Goal: Task Accomplishment & Management: Manage account settings

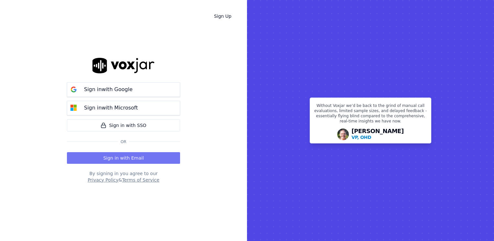
click at [136, 159] on button "Sign in with Email" at bounding box center [123, 158] width 113 height 12
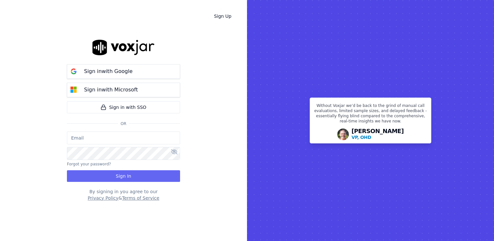
click at [104, 142] on input "email" at bounding box center [123, 138] width 113 height 13
type input "[EMAIL_ADDRESS][DOMAIN_NAME]"
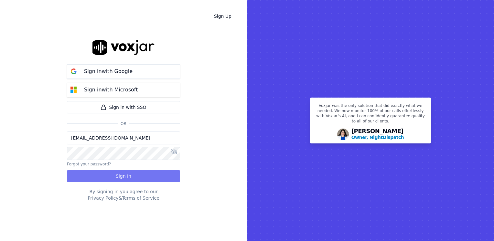
click at [127, 177] on button "Sign In" at bounding box center [123, 177] width 113 height 12
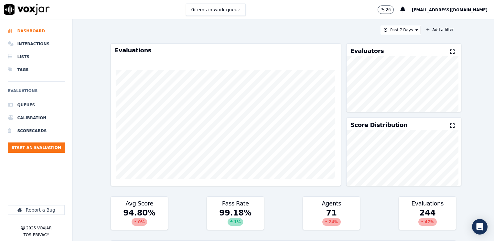
click at [450, 51] on icon at bounding box center [452, 51] width 5 height 5
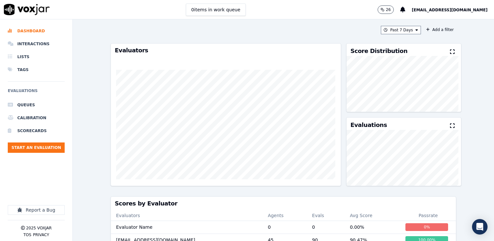
click at [450, 53] on icon at bounding box center [452, 51] width 5 height 5
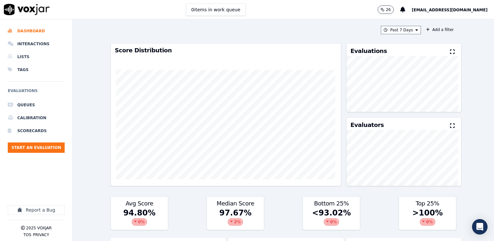
click at [450, 53] on icon at bounding box center [452, 51] width 5 height 5
